Goal: Task Accomplishment & Management: Manage account settings

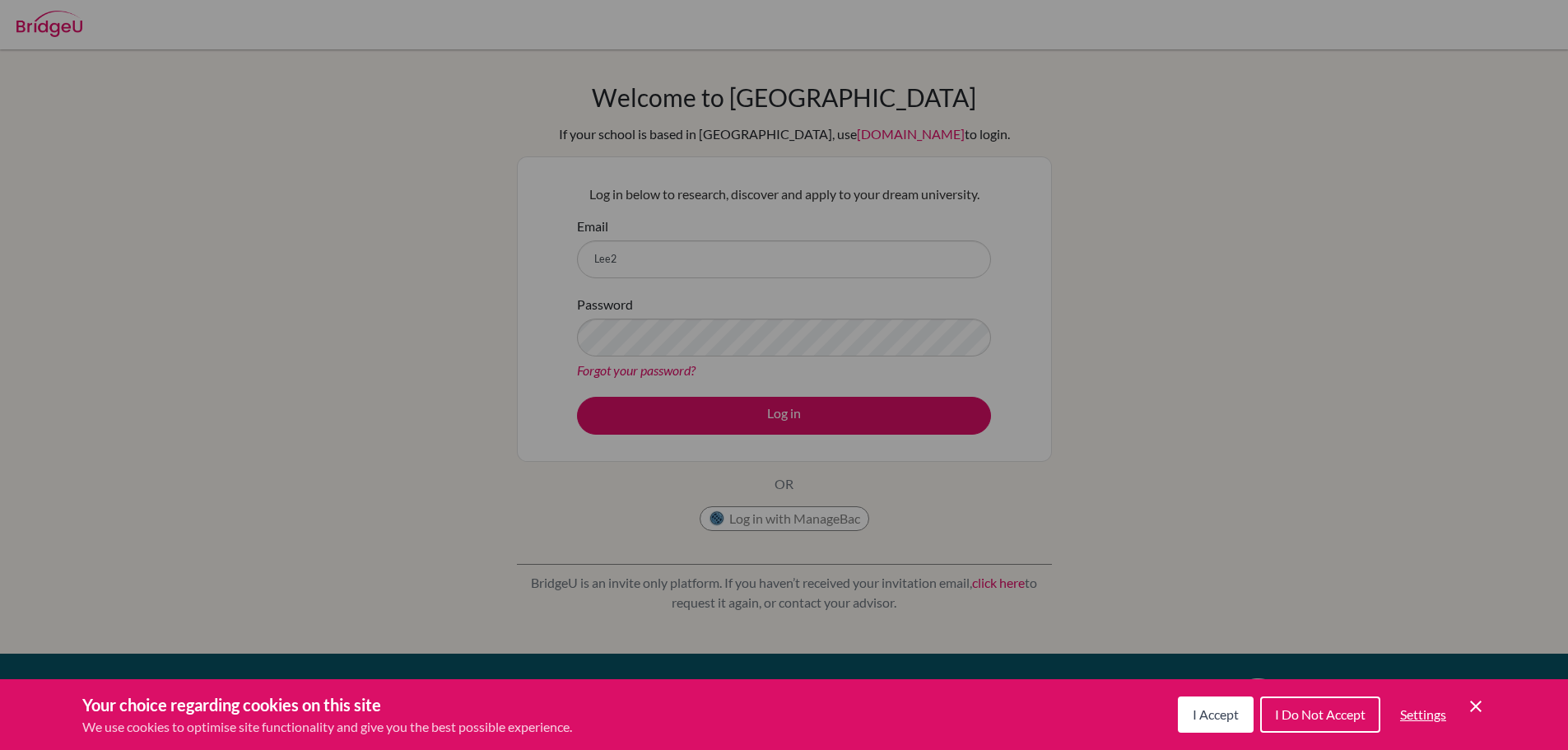
click at [761, 274] on div "Cookie Preferences" at bounding box center [784, 375] width 1568 height 750
click at [1469, 719] on div "I Accept I Do Not Accept Settings Cookie Control Close Icon" at bounding box center [1332, 715] width 308 height 43
click at [1475, 704] on icon "Cookie Control Close Icon" at bounding box center [1475, 707] width 20 height 20
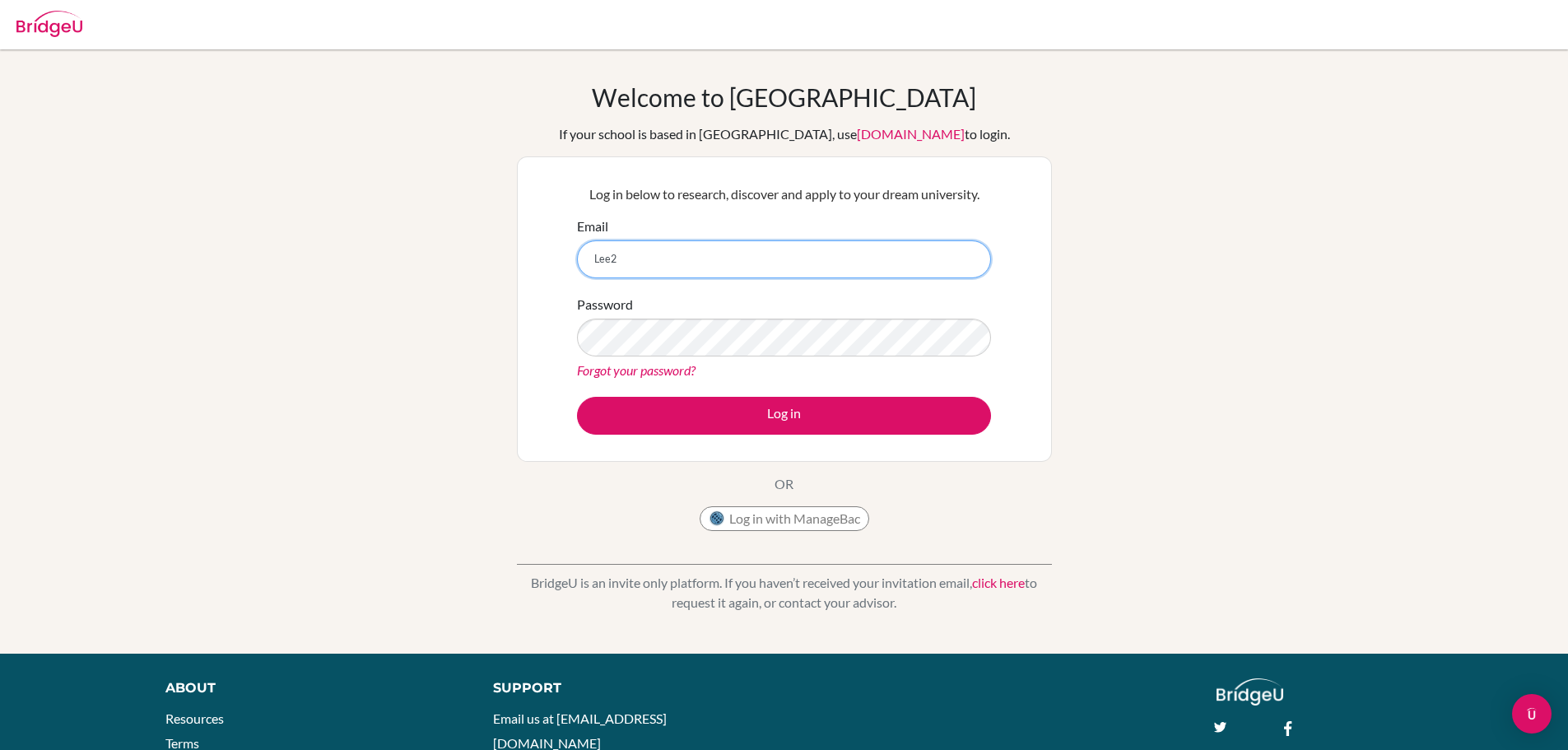
click at [650, 243] on input "Lee2" at bounding box center [784, 259] width 414 height 38
type input "L"
click at [615, 244] on input "Email" at bounding box center [784, 259] width 414 height 38
type input "i"
click at [843, 263] on input "Email" at bounding box center [784, 259] width 414 height 38
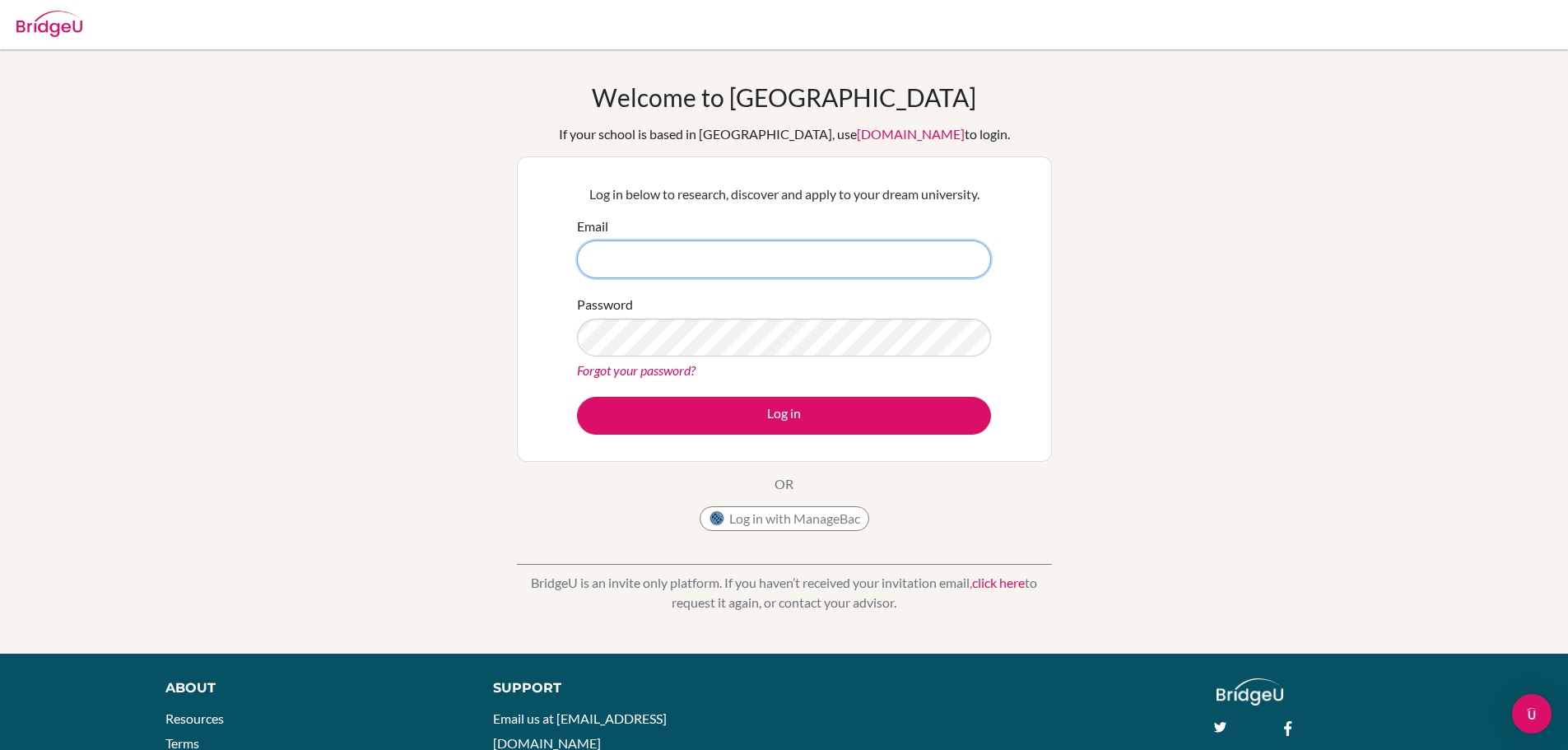
click at [639, 273] on input "Email" at bounding box center [784, 259] width 414 height 38
click at [907, 260] on input "g103145.asb" at bounding box center [784, 259] width 414 height 38
type input "g103145@asb.ac.th"
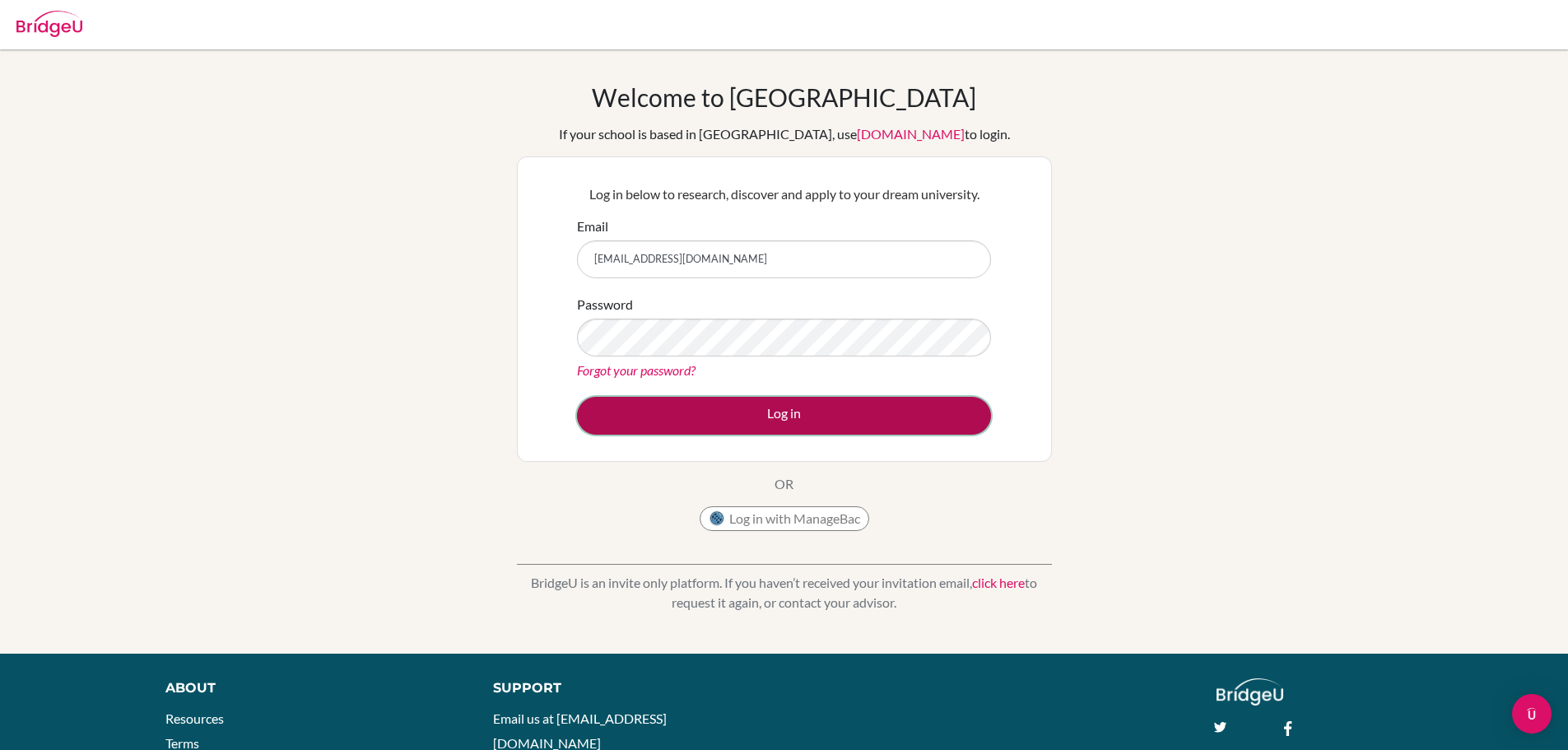
click at [758, 416] on button "Log in" at bounding box center [784, 416] width 414 height 38
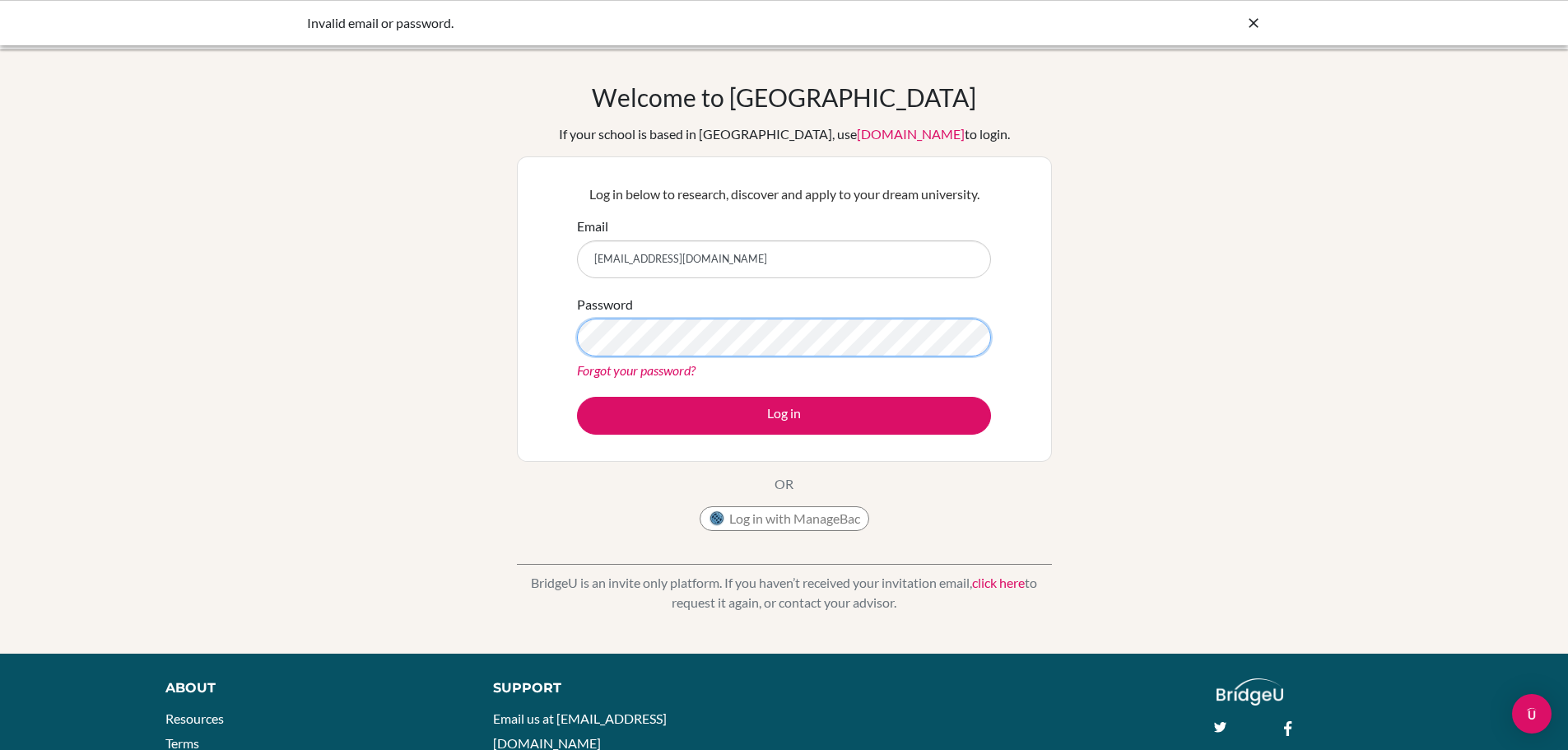
click at [577, 397] on button "Log in" at bounding box center [784, 416] width 414 height 38
click at [753, 264] on input "g103145@asb.ac.th" at bounding box center [784, 259] width 414 height 38
type input "g"
click at [1405, 66] on div "Welcome to BridgeU If your school is based in China, use app.bridge-u.com.cn to…" at bounding box center [784, 351] width 1568 height 604
click at [637, 253] on input "Email" at bounding box center [784, 259] width 414 height 38
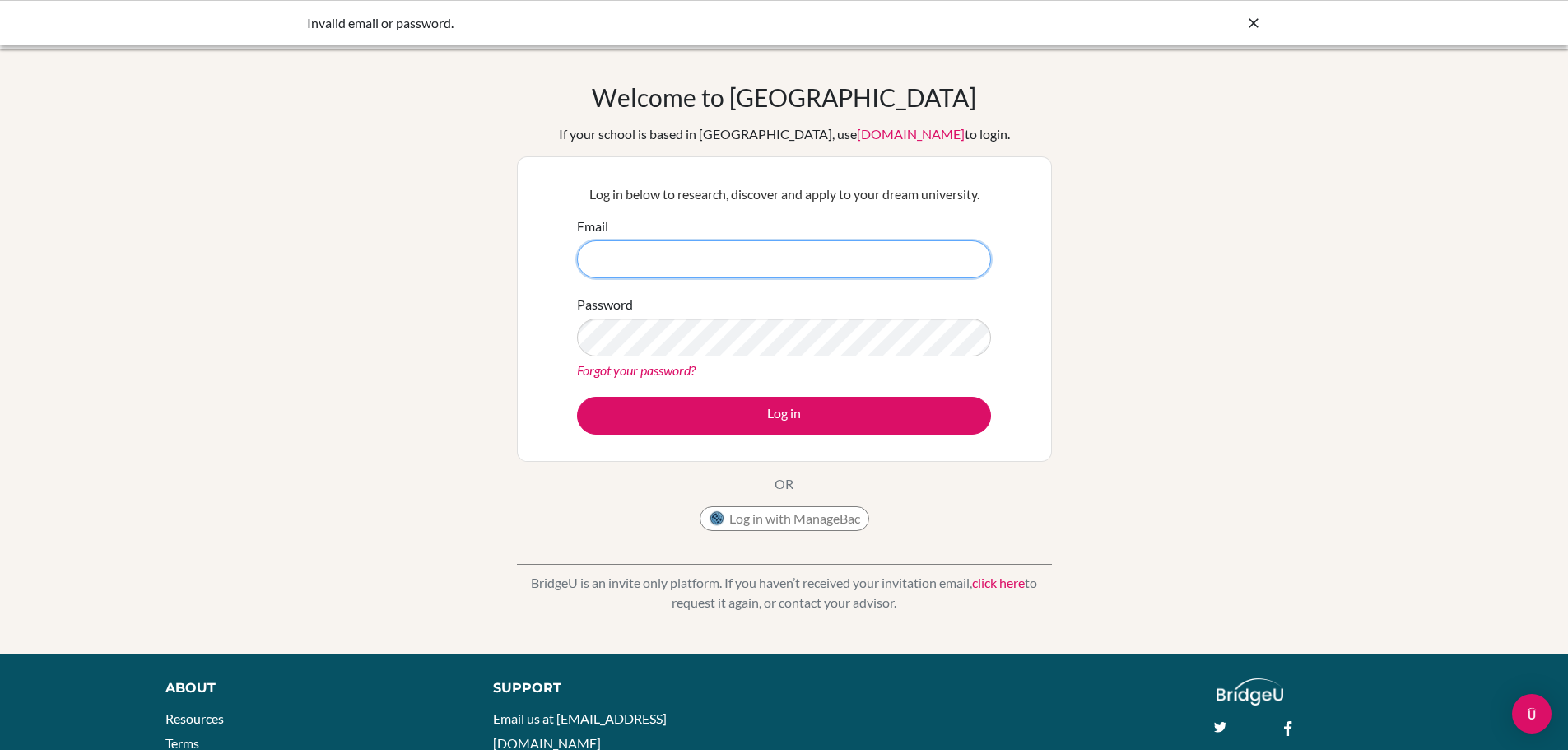
paste input "g103145@asb.ac.th"
type input "g103145@asb.ac.th"
click at [577, 397] on button "Log in" at bounding box center [784, 416] width 414 height 38
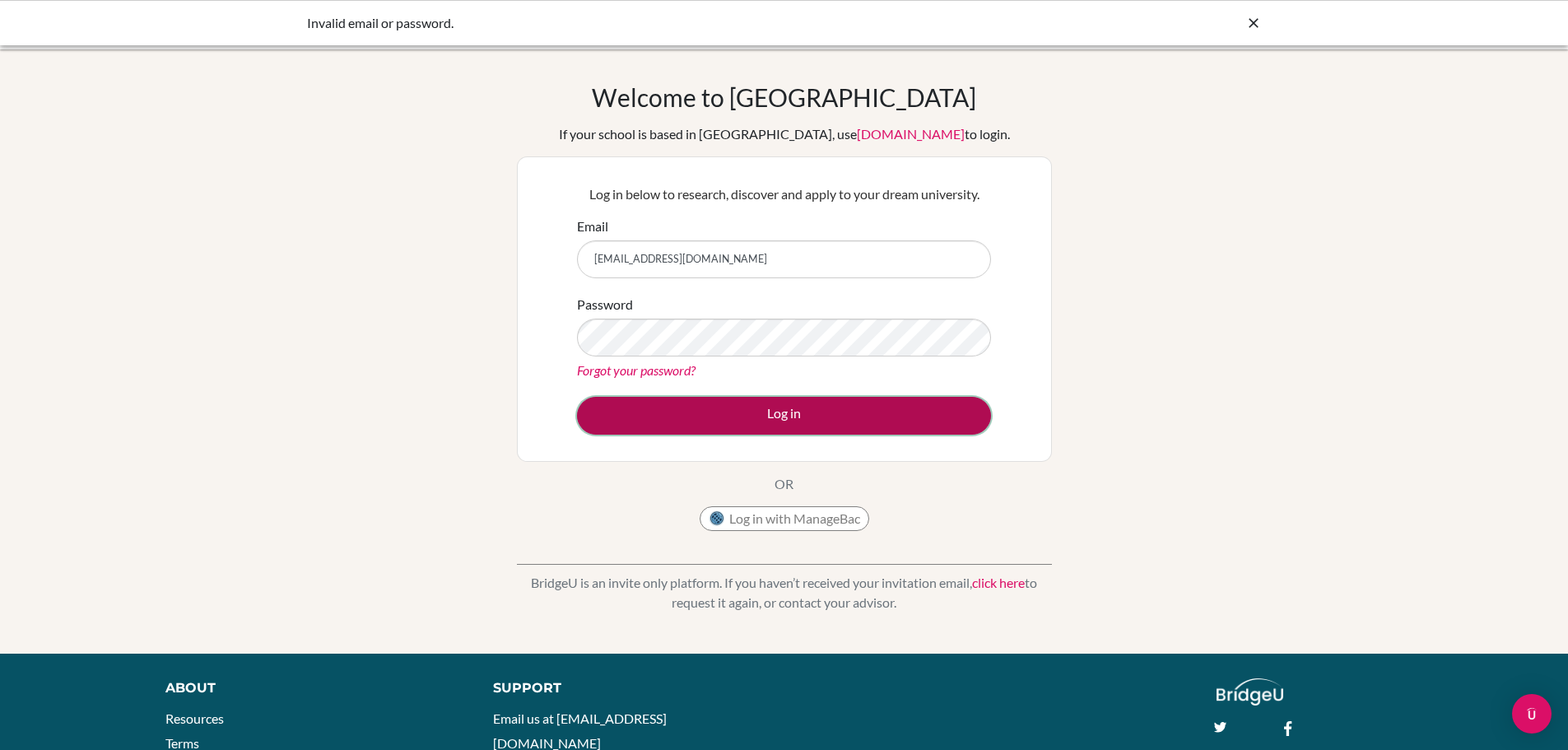
click at [712, 428] on button "Log in" at bounding box center [784, 416] width 414 height 38
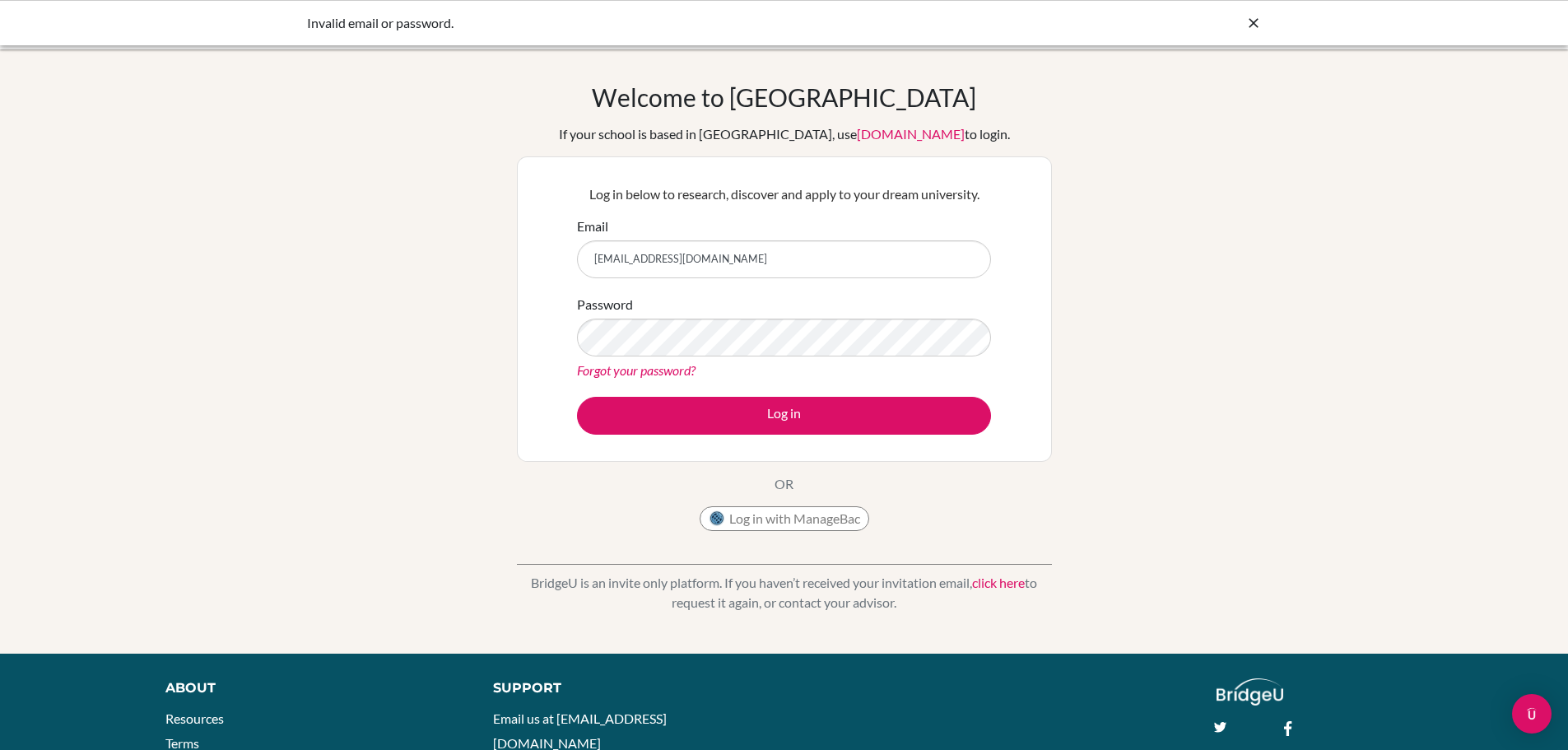
click at [672, 369] on link "Forgot your password?" at bounding box center [635, 370] width 118 height 16
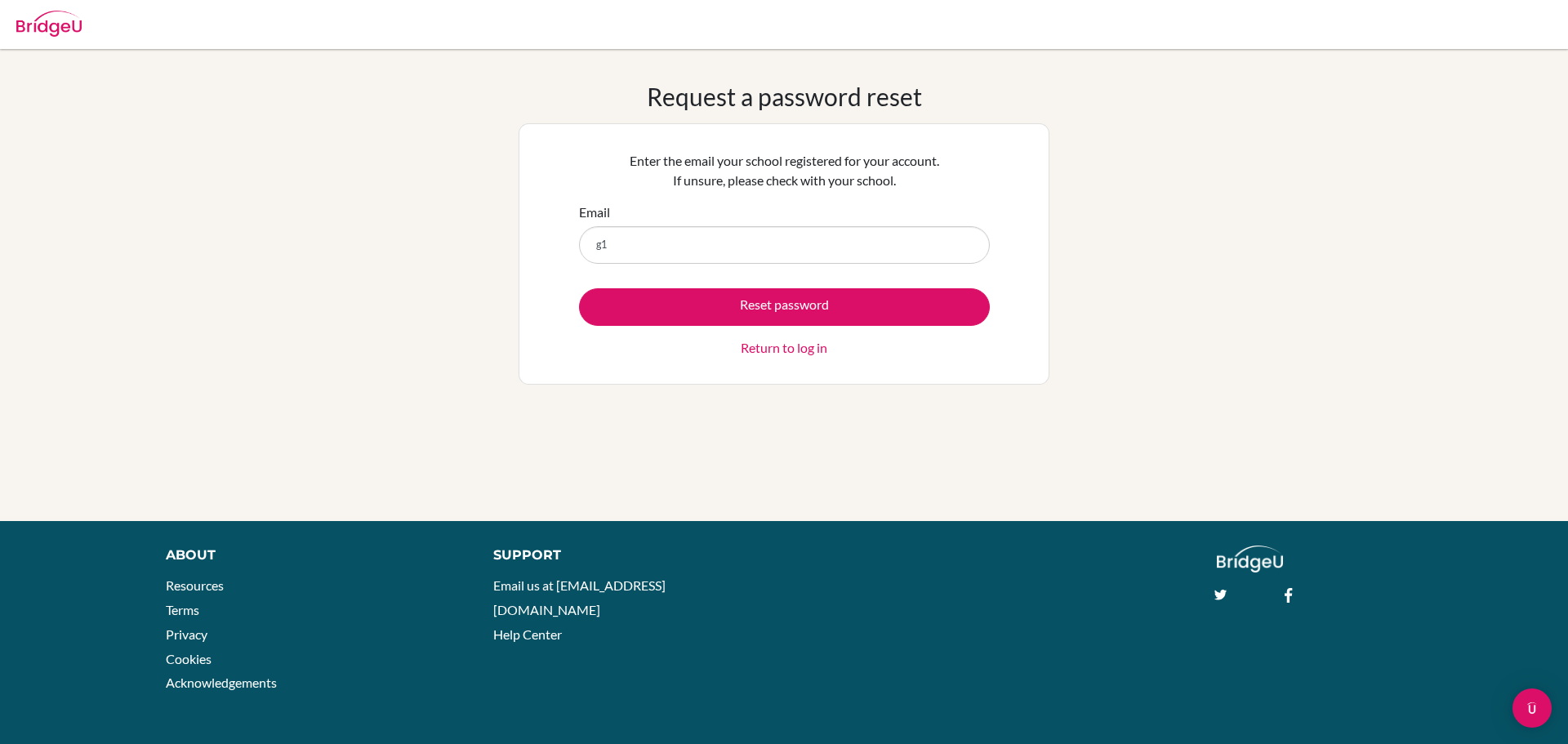
type input "[EMAIL_ADDRESS][DOMAIN_NAME]"
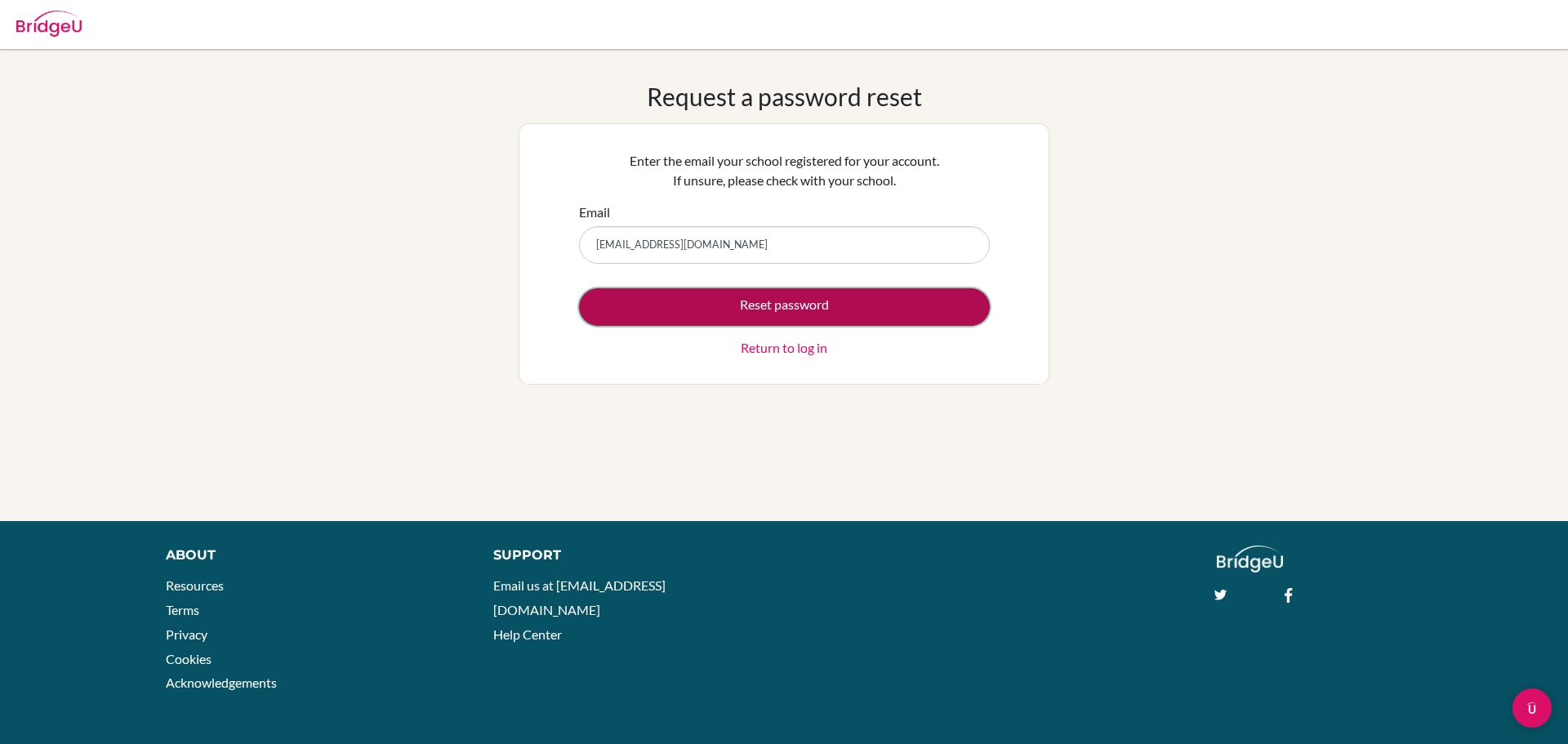
click at [715, 312] on button "Reset password" at bounding box center [784, 307] width 411 height 38
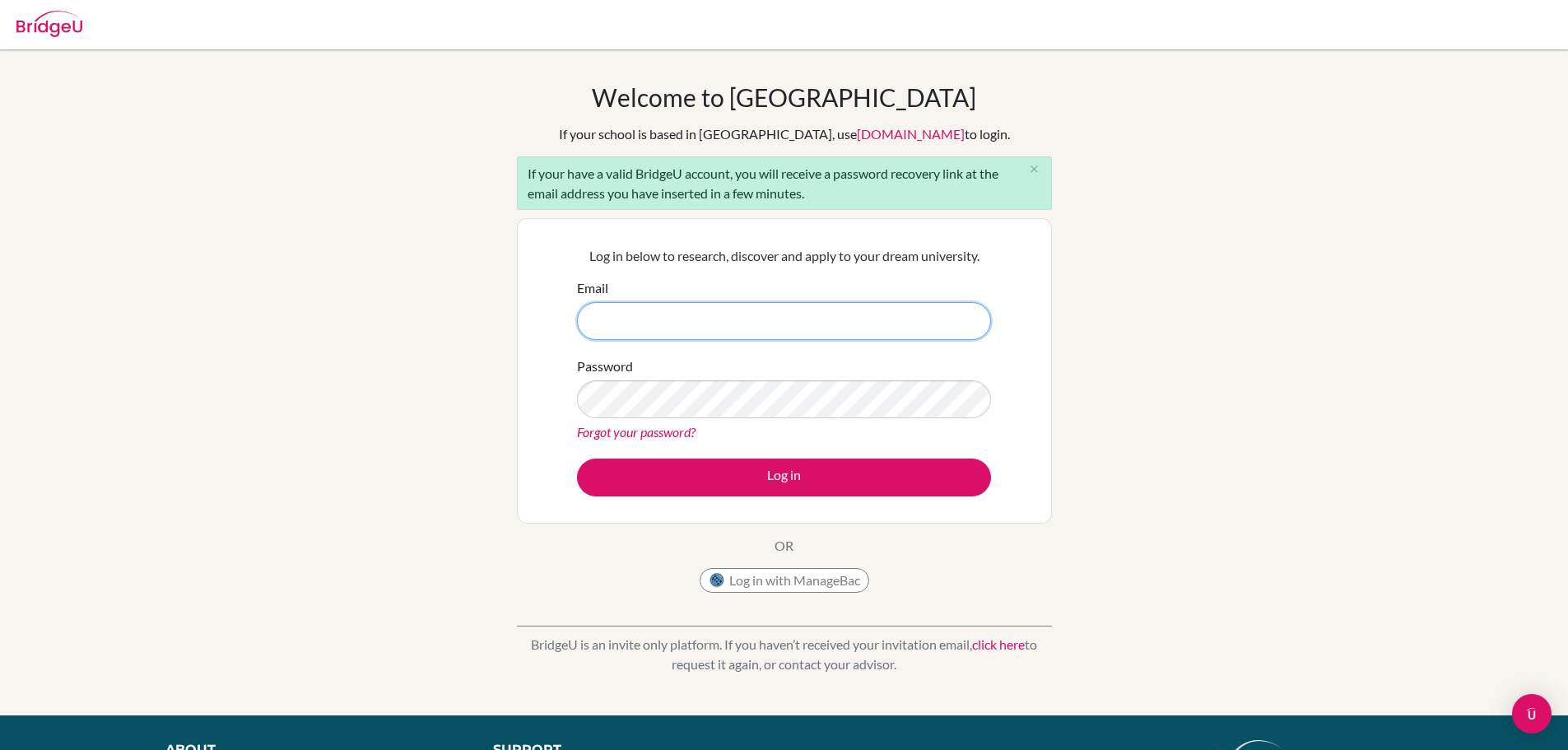
click at [639, 328] on input "Email" at bounding box center [784, 322] width 414 height 38
type input "[EMAIL_ADDRESS][DOMAIN_NAME]"
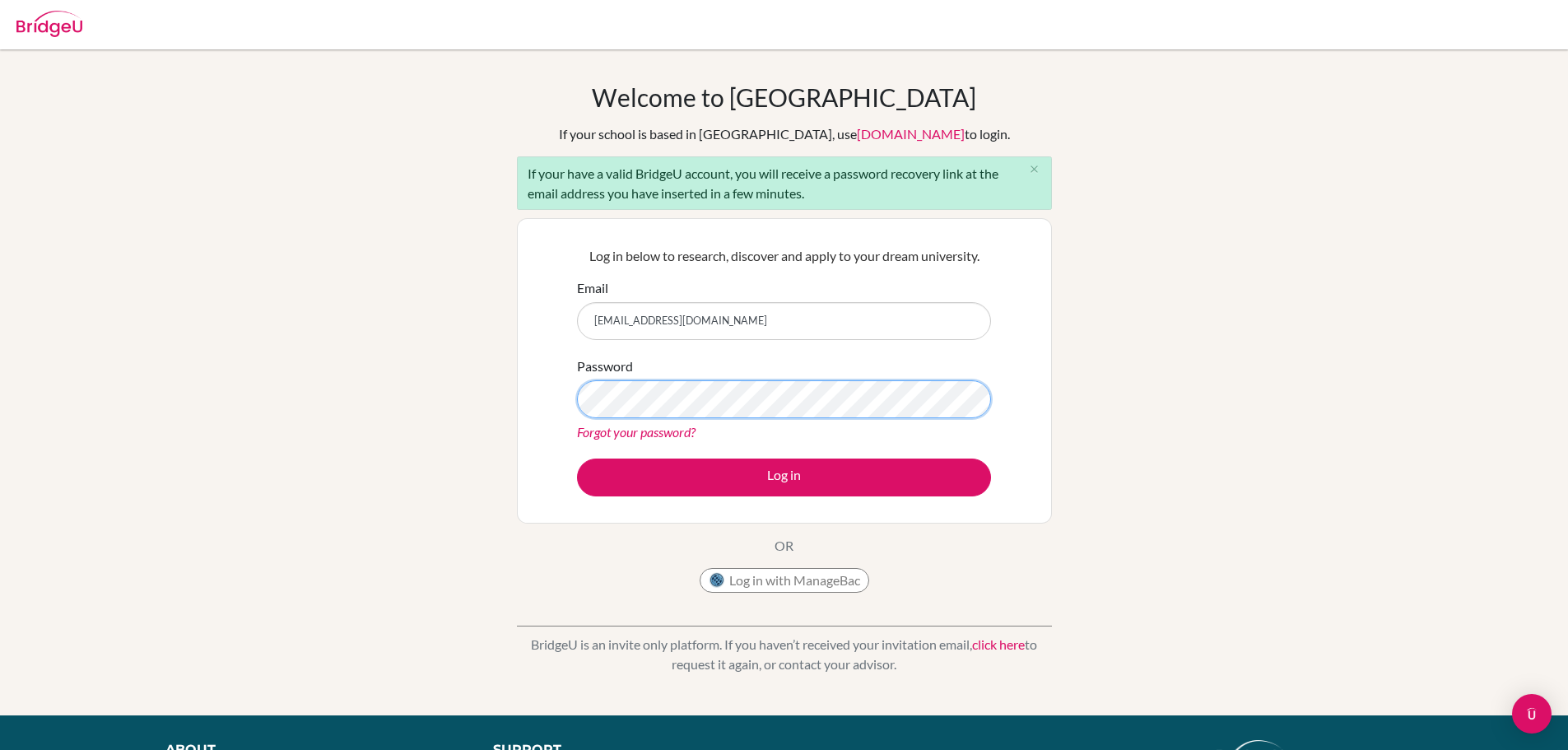
click at [577, 458] on button "Log in" at bounding box center [784, 477] width 414 height 38
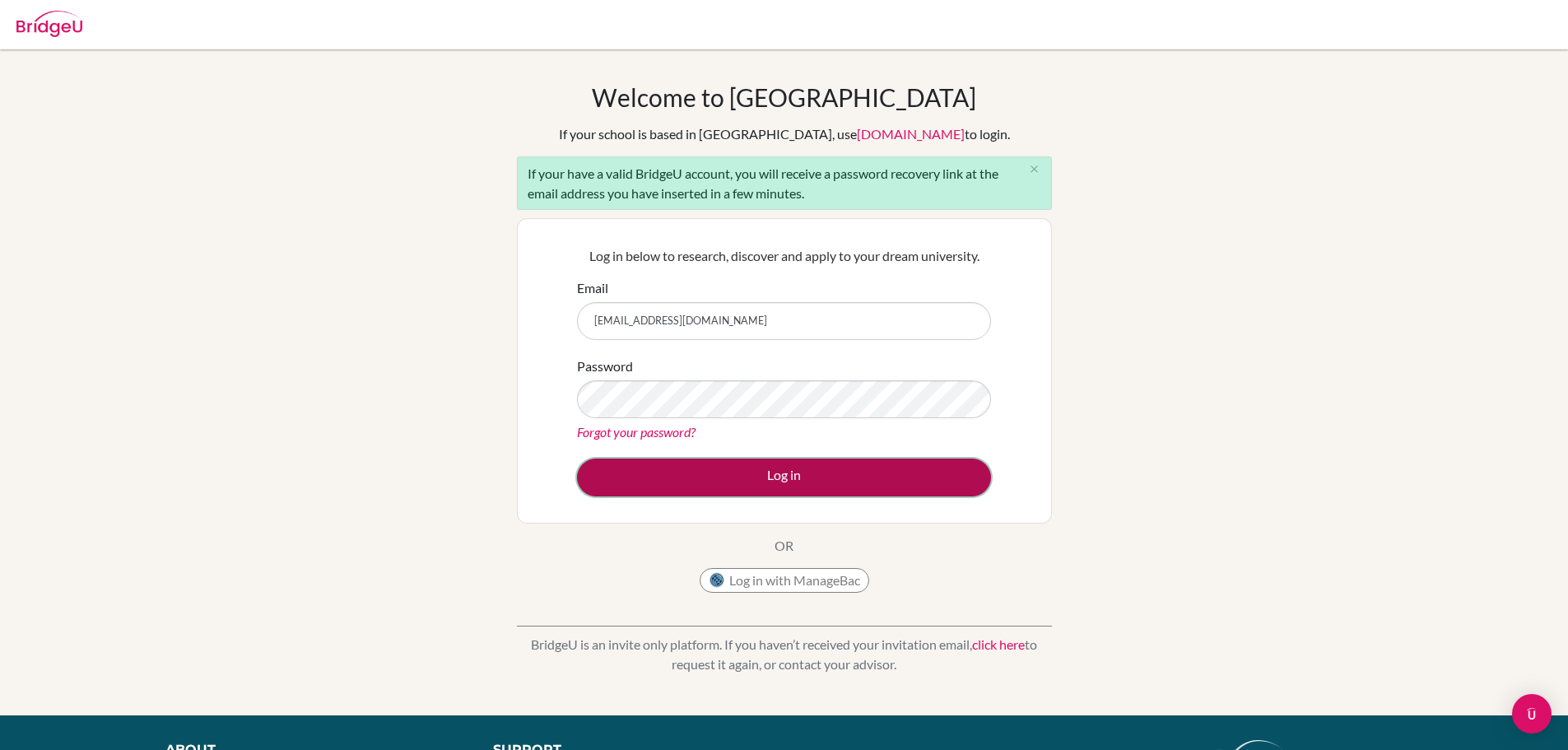
click at [728, 459] on button "Log in" at bounding box center [784, 477] width 414 height 38
